Goal: Task Accomplishment & Management: Complete application form

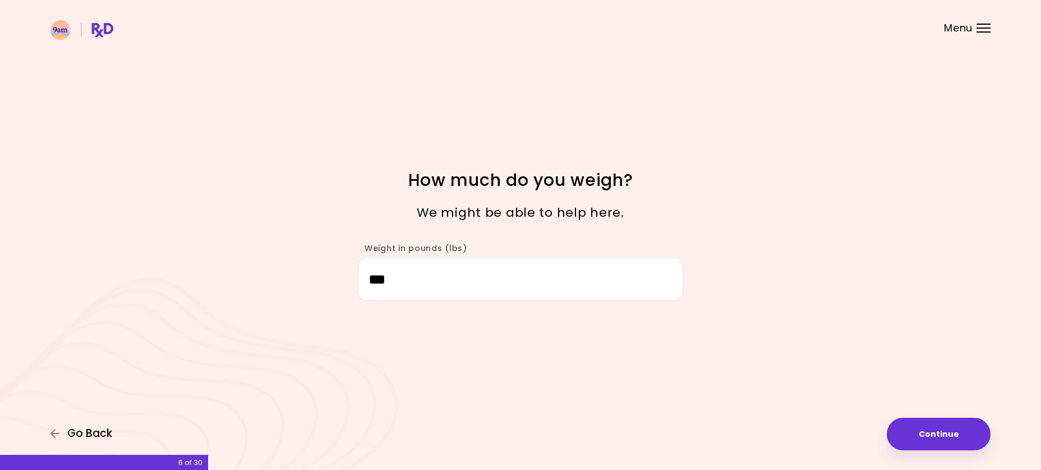
click at [79, 428] on span "Go Back" at bounding box center [89, 433] width 45 height 12
